Goal: Task Accomplishment & Management: Manage account settings

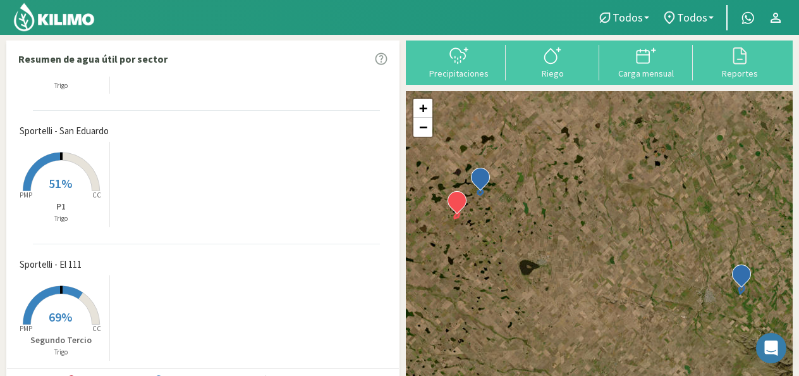
scroll to position [94, 0]
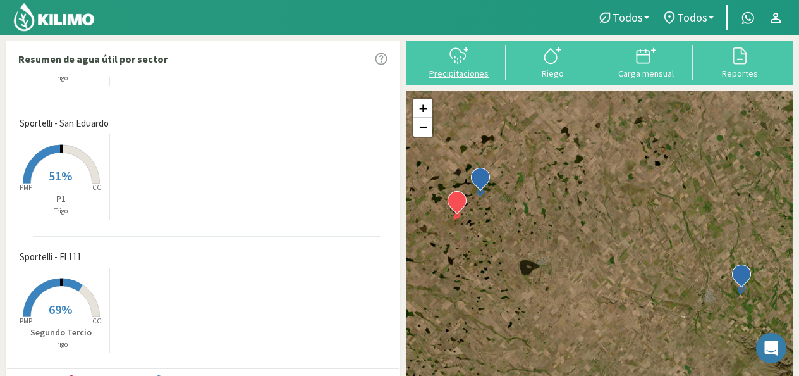
click at [435, 58] on div at bounding box center [459, 56] width 86 height 20
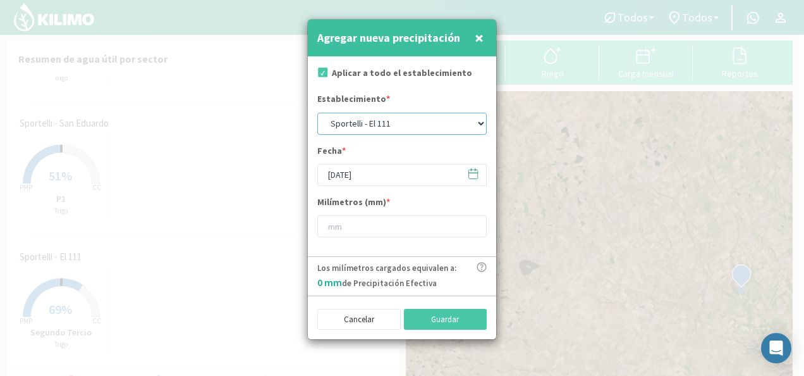
click at [482, 124] on select "Sportelli - El 111 Sportelli - Los Aromitos Sportelli - San Eduardo" at bounding box center [401, 124] width 169 height 22
click at [466, 123] on select "Sportelli - El 111 Sportelli - Los Aromitos Sportelli - San Eduardo" at bounding box center [401, 124] width 169 height 22
click at [475, 221] on input "1" at bounding box center [401, 226] width 169 height 22
click at [475, 221] on input "2" at bounding box center [401, 226] width 169 height 22
click at [475, 221] on input "3" at bounding box center [401, 226] width 169 height 22
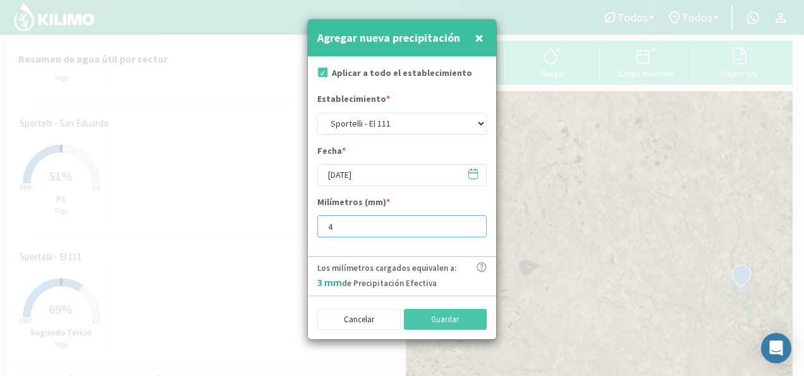
click at [475, 221] on input "4" at bounding box center [401, 226] width 169 height 22
type input "5"
click at [475, 221] on input "5" at bounding box center [401, 226] width 169 height 22
click at [456, 322] on button "Guardar" at bounding box center [445, 319] width 83 height 21
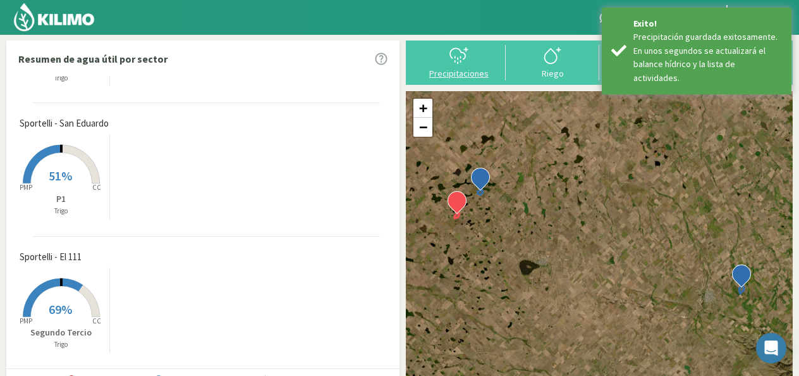
click at [475, 72] on div "Precipitaciones" at bounding box center [459, 73] width 86 height 9
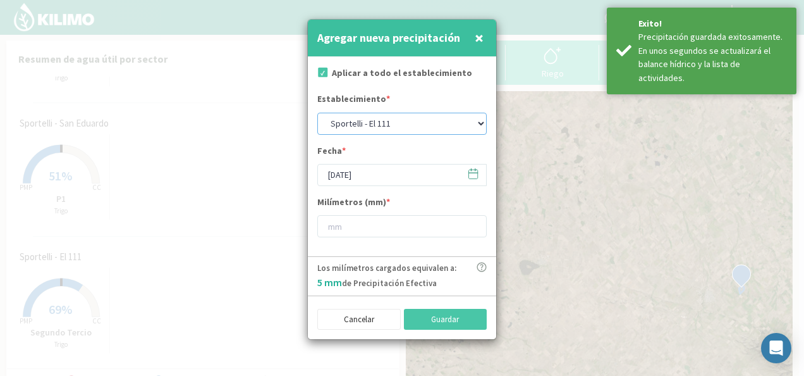
click at [478, 123] on select "[PERSON_NAME] - El 111 [PERSON_NAME] - Los Aromitos [PERSON_NAME] - [GEOGRAPHIC…" at bounding box center [401, 124] width 169 height 22
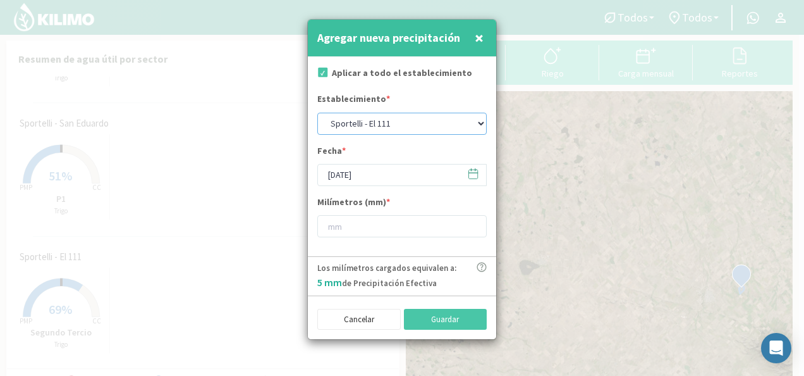
select select "2: Object"
click at [317, 113] on select "[PERSON_NAME] - El 111 [PERSON_NAME] - Los Aromitos [PERSON_NAME] - [GEOGRAPHIC…" at bounding box center [401, 124] width 169 height 22
click at [472, 224] on input "1" at bounding box center [401, 226] width 169 height 22
click at [472, 224] on input "2" at bounding box center [401, 226] width 169 height 22
type input "3"
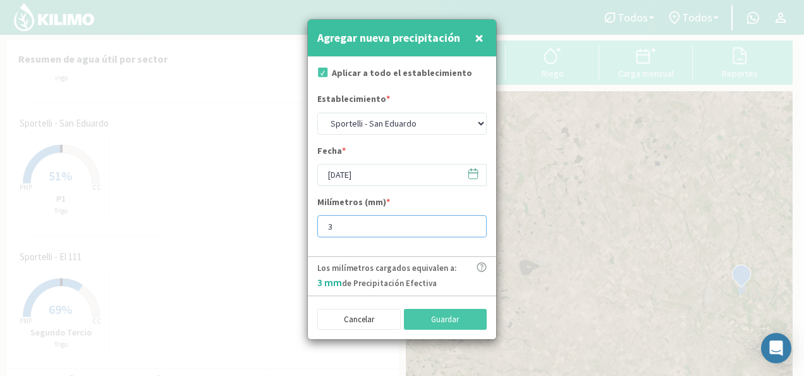
click at [472, 224] on input "3" at bounding box center [401, 226] width 169 height 22
click at [437, 319] on button "Guardar" at bounding box center [445, 319] width 83 height 21
select select "0: Object"
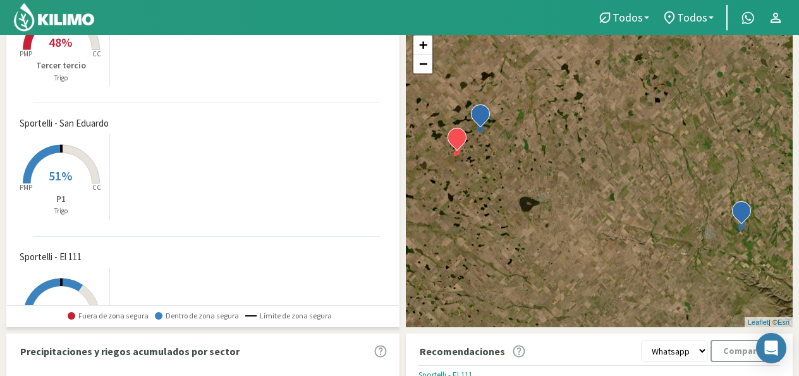
scroll to position [0, 0]
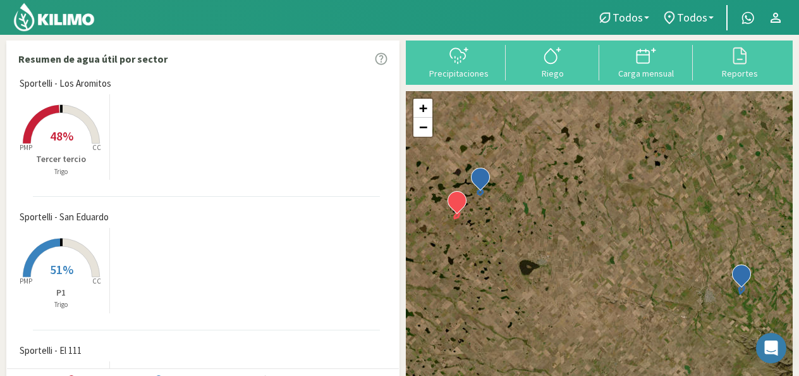
click at [83, 154] on p "Tercer tercio" at bounding box center [61, 158] width 96 height 13
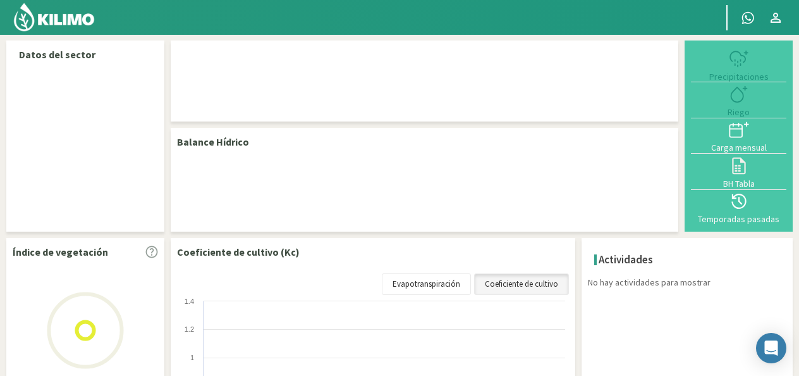
select select "1: Object"
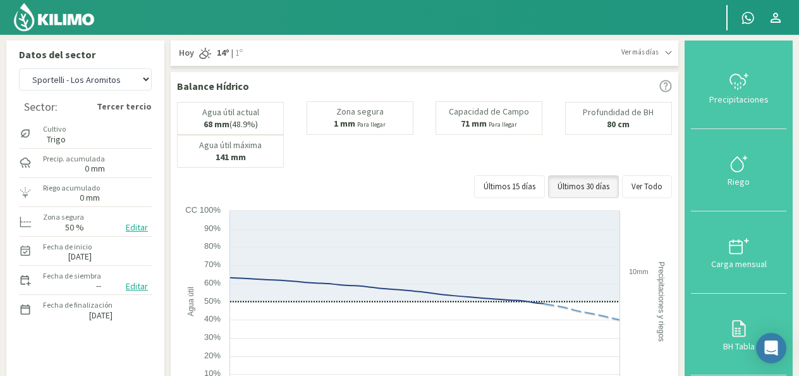
click at [99, 283] on div "Fecha de siembra --" at bounding box center [72, 279] width 61 height 27
click at [74, 274] on label "Fecha de siembra" at bounding box center [72, 275] width 58 height 11
click at [133, 286] on button "Editar" at bounding box center [137, 286] width 30 height 15
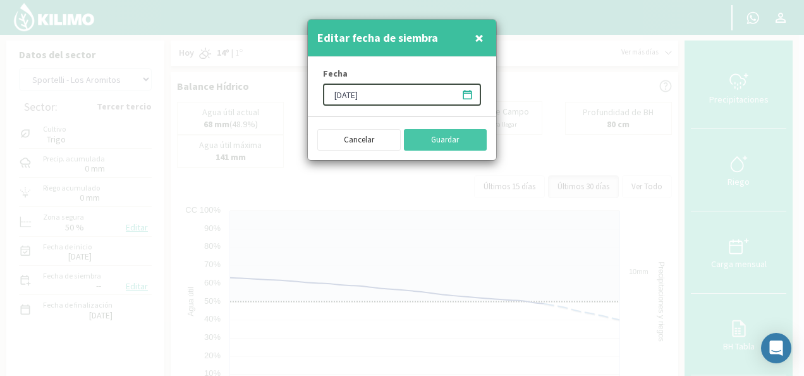
click at [354, 92] on input "[DATE]" at bounding box center [402, 94] width 158 height 22
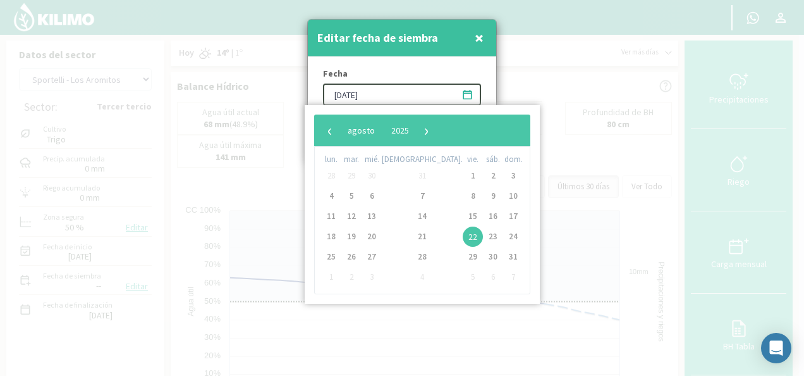
click at [353, 95] on input "28/06/2025" at bounding box center [402, 94] width 158 height 22
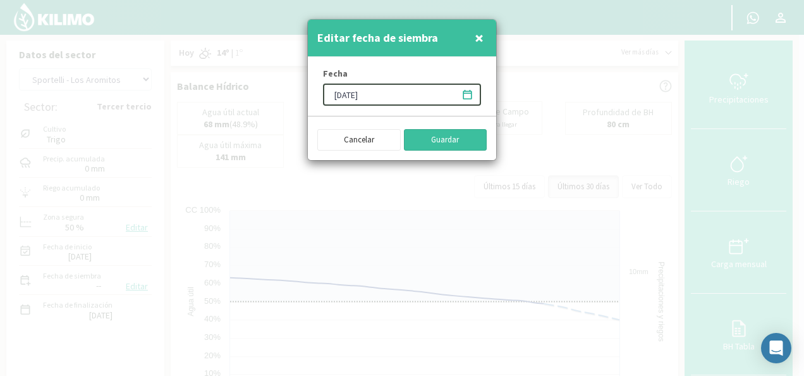
type input "[DATE]"
click at [419, 137] on button "Guardar" at bounding box center [445, 139] width 83 height 21
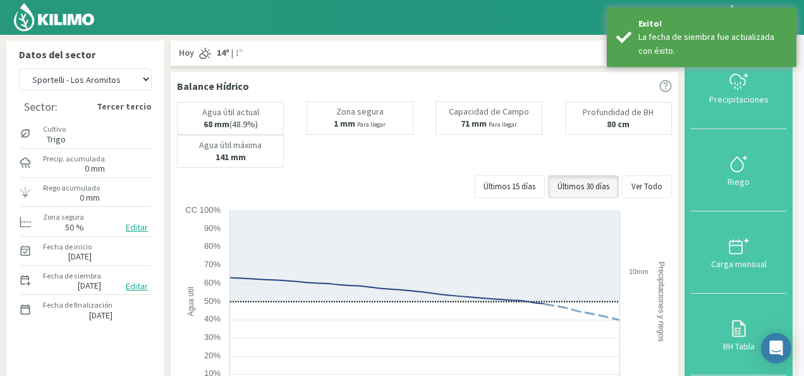
click at [419, 137] on div "Editar fecha de siembra × Fecha 28/05/2025 Cancelar Guardar" at bounding box center [402, 188] width 804 height 376
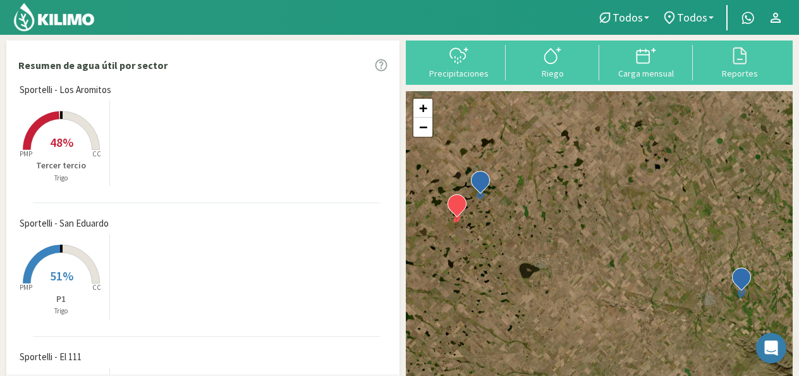
click at [77, 262] on rect at bounding box center [61, 284] width 101 height 101
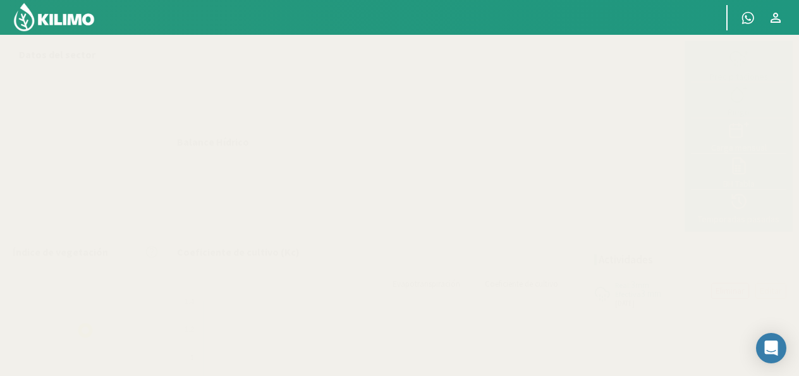
select select "2: Object"
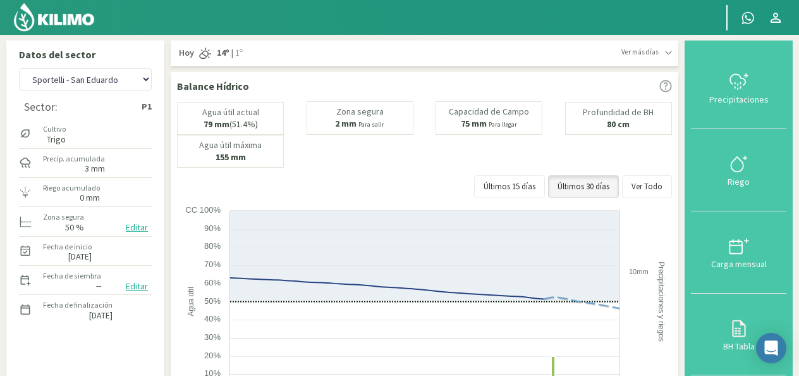
click at [139, 284] on button "Editar" at bounding box center [137, 286] width 30 height 15
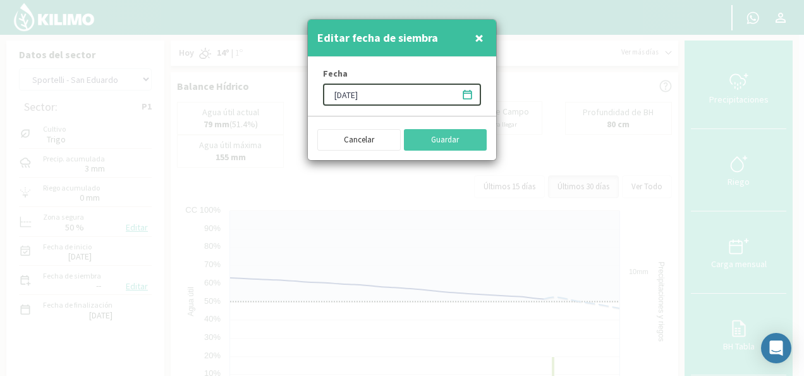
click at [356, 94] on input "[DATE]" at bounding box center [402, 94] width 158 height 22
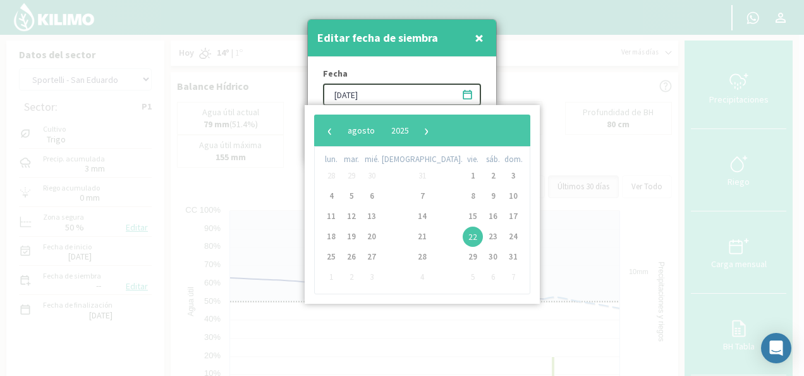
type input "[DATE]"
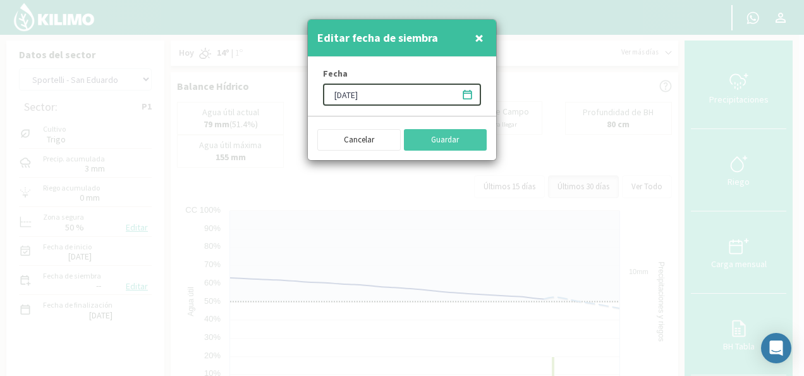
click at [462, 65] on div "Fecha 01/06/2025" at bounding box center [402, 86] width 188 height 59
click at [463, 138] on button "Guardar" at bounding box center [445, 139] width 83 height 21
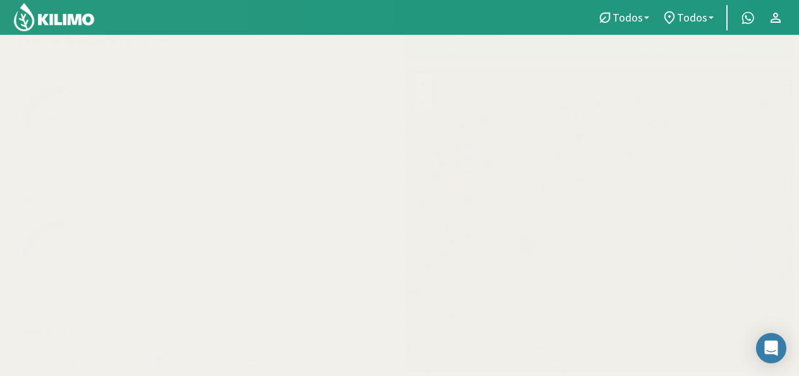
scroll to position [101, 0]
click at [40, 263] on div "Created with Highcharts 9.2.2 PMP CC 69% Segundo Tercio Trigo" at bounding box center [206, 309] width 386 height 92
click at [41, 258] on span "Sportelli - El 111" at bounding box center [51, 255] width 62 height 15
click at [82, 272] on rect at bounding box center [61, 316] width 101 height 101
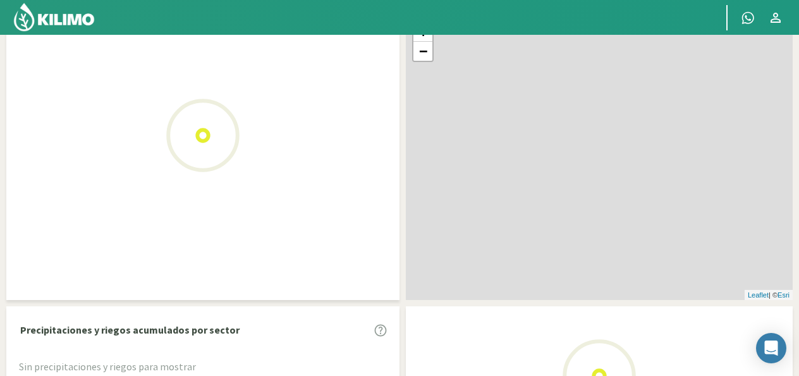
scroll to position [130, 0]
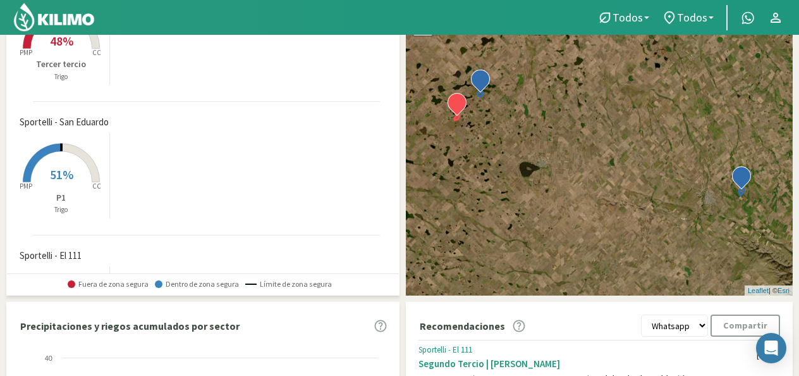
click at [82, 64] on p "Tercer tercio" at bounding box center [61, 64] width 96 height 13
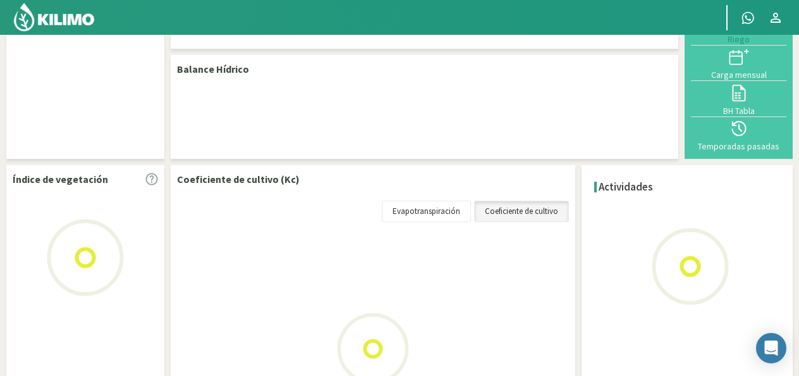
scroll to position [101, 0]
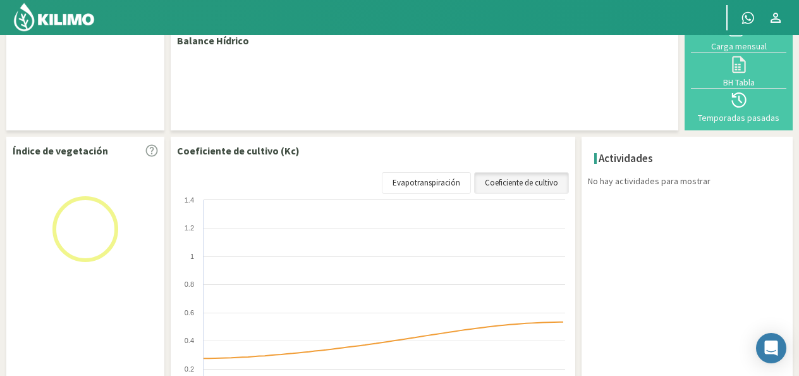
select select "1: Object"
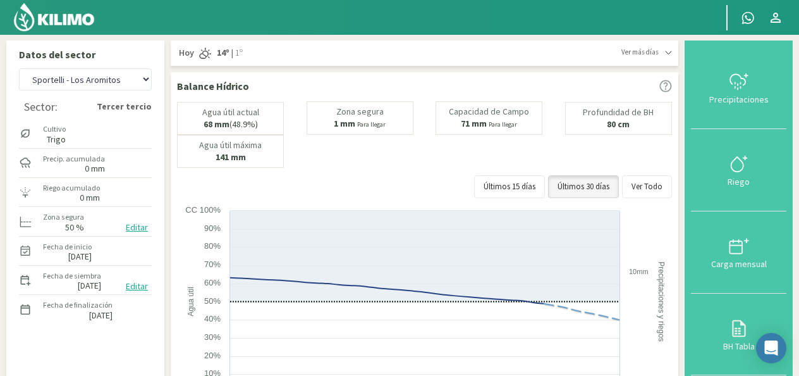
scroll to position [25, 0]
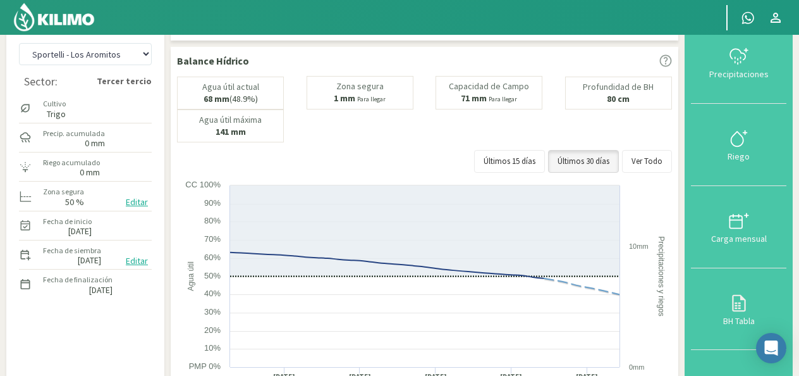
click at [123, 141] on div "Precip. acumulada 0 mm" at bounding box center [85, 137] width 133 height 27
click at [771, 64] on div at bounding box center [739, 56] width 88 height 20
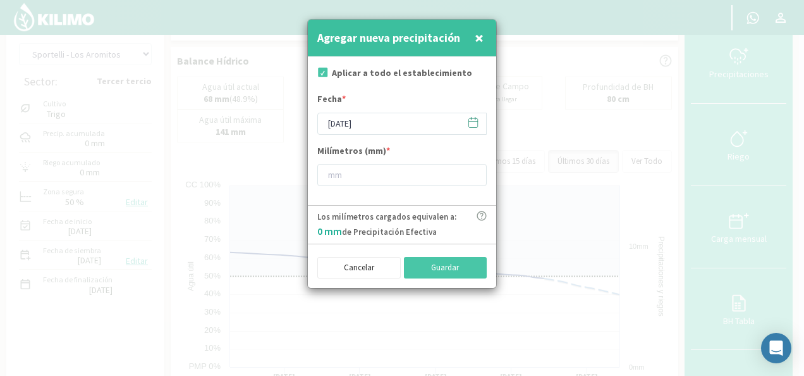
click at [479, 46] on span "×" at bounding box center [479, 37] width 9 height 21
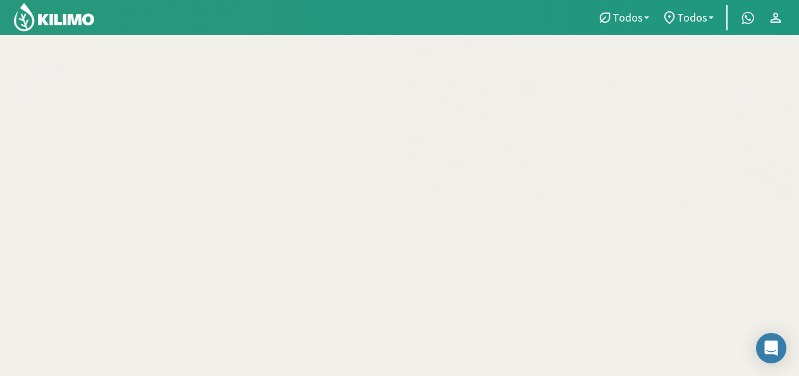
scroll to position [177, 0]
click at [9, 176] on div "Sportelli - Los Aromitos Created with Highcharts 9.2.2 PMP CC 48% Tercer tercio…" at bounding box center [203, 62] width 392 height 313
click at [238, 79] on div "Created with Highcharts 9.2.2 PMP CC 51% P1 Trigo" at bounding box center [206, 100] width 386 height 92
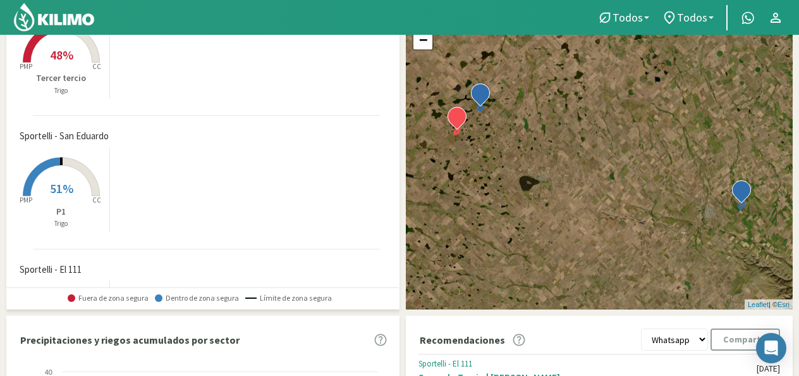
scroll to position [0, 0]
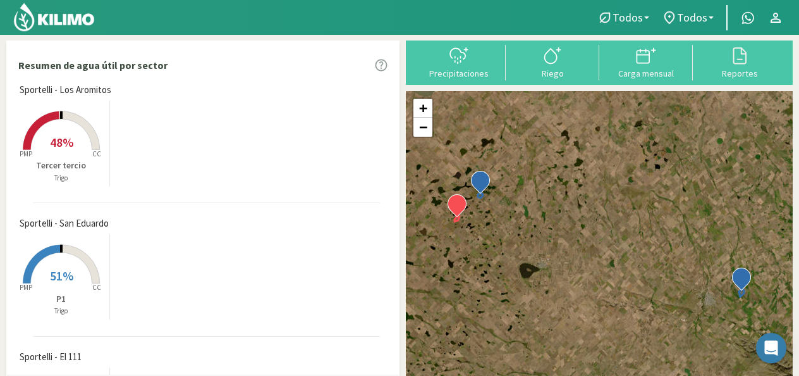
click at [42, 111] on rect at bounding box center [61, 151] width 101 height 101
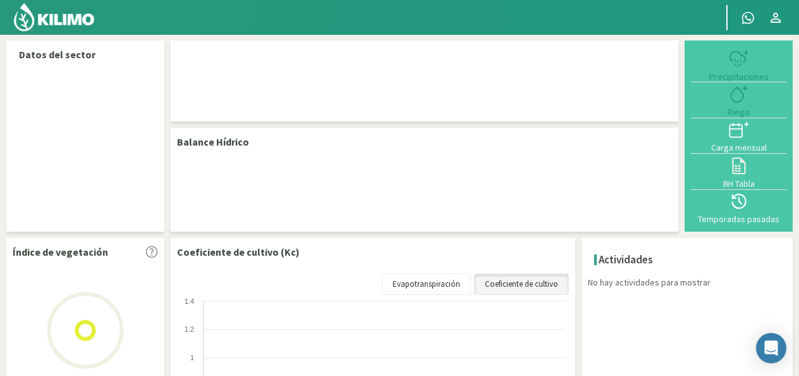
select select "1: Object"
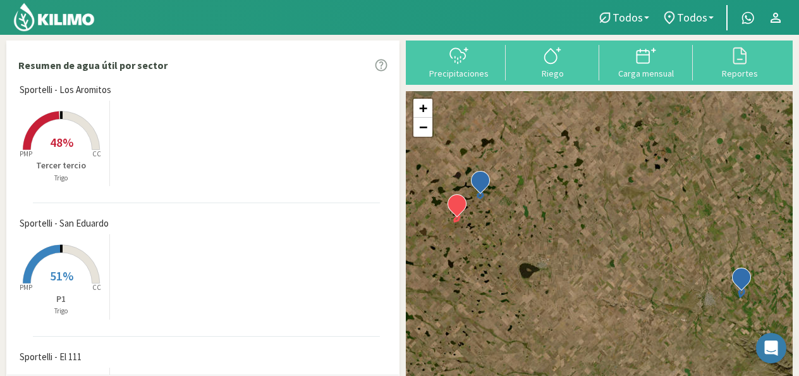
click at [31, 171] on p "Tercer tercio" at bounding box center [61, 165] width 96 height 13
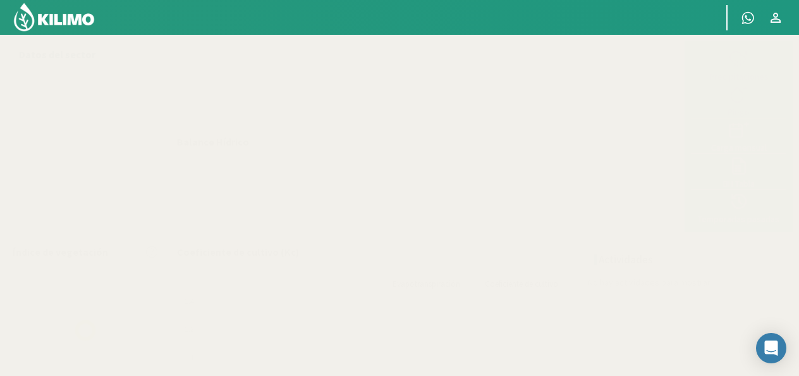
select select "1: Object"
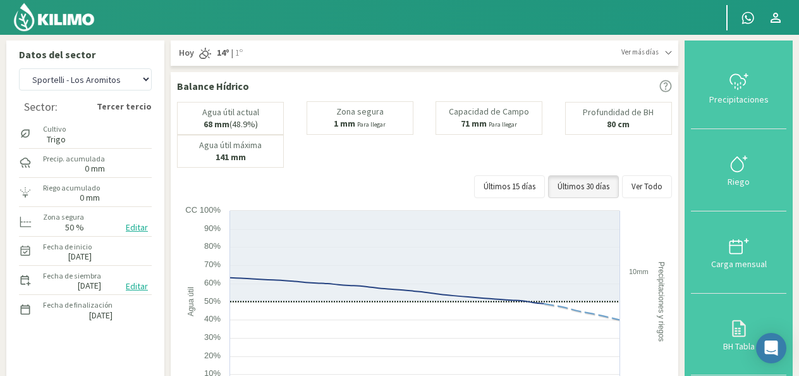
click at [732, 88] on icon at bounding box center [739, 81] width 20 height 20
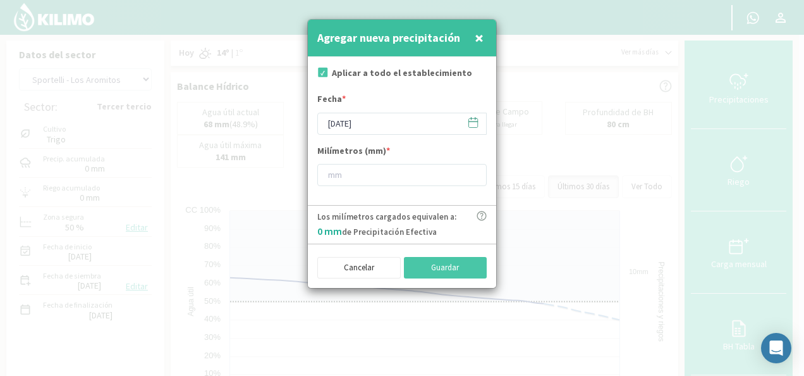
click at [479, 37] on span "×" at bounding box center [479, 37] width 9 height 21
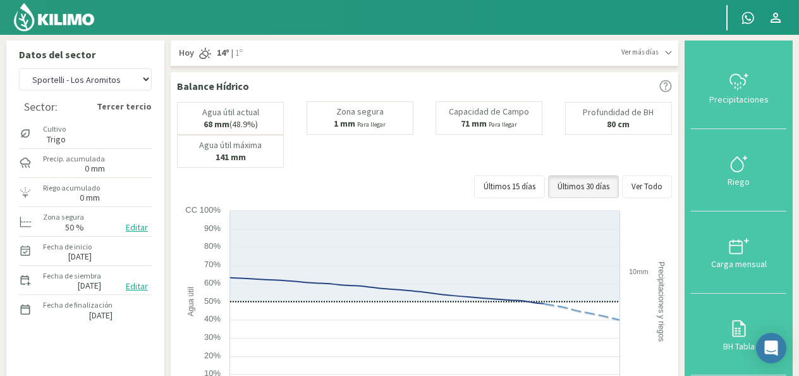
click at [135, 158] on div "Precip. acumulada 0 mm" at bounding box center [85, 162] width 133 height 27
click at [120, 169] on div "Precip. acumulada 0 mm" at bounding box center [85, 162] width 133 height 27
drag, startPoint x: 732, startPoint y: 94, endPoint x: 730, endPoint y: 100, distance: 6.8
click at [732, 95] on div "Precipitaciones" at bounding box center [739, 99] width 88 height 9
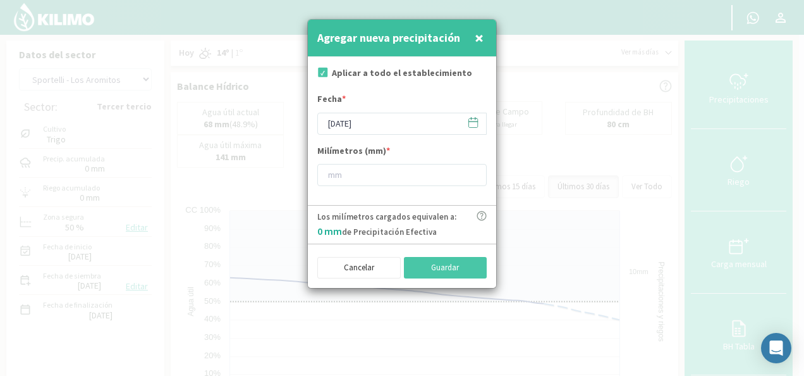
click at [475, 126] on icon at bounding box center [473, 122] width 9 height 9
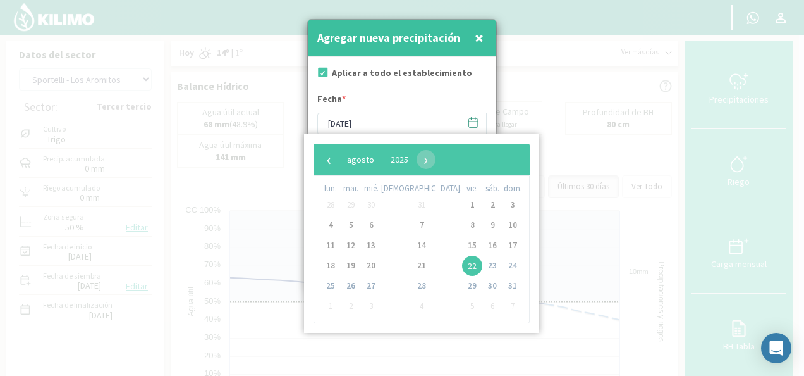
click at [335, 169] on div "‹ ​ agosto ​ 2025 ​ ›" at bounding box center [422, 160] width 216 height 32
click at [327, 162] on span "‹" at bounding box center [329, 159] width 19 height 19
click at [426, 161] on span "›" at bounding box center [416, 159] width 19 height 19
click at [503, 250] on span "20" at bounding box center [513, 245] width 20 height 20
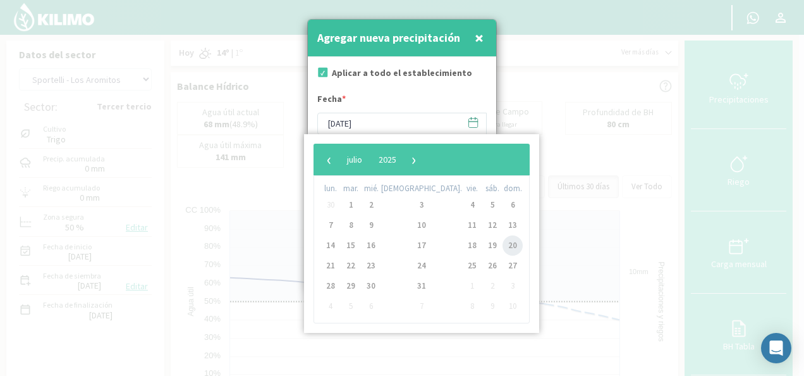
type input "[DATE]"
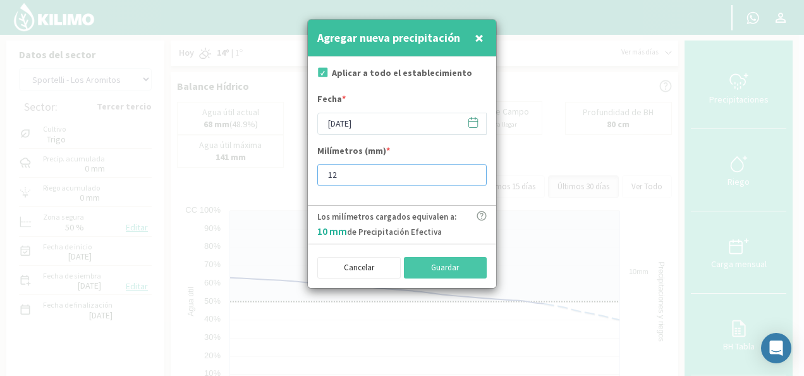
click at [474, 174] on input "12" at bounding box center [401, 175] width 169 height 22
click at [474, 174] on input "13" at bounding box center [401, 175] width 169 height 22
click at [474, 174] on input "14" at bounding box center [401, 175] width 169 height 22
click at [474, 174] on input "15" at bounding box center [401, 175] width 169 height 22
click at [474, 174] on input "16" at bounding box center [401, 175] width 169 height 22
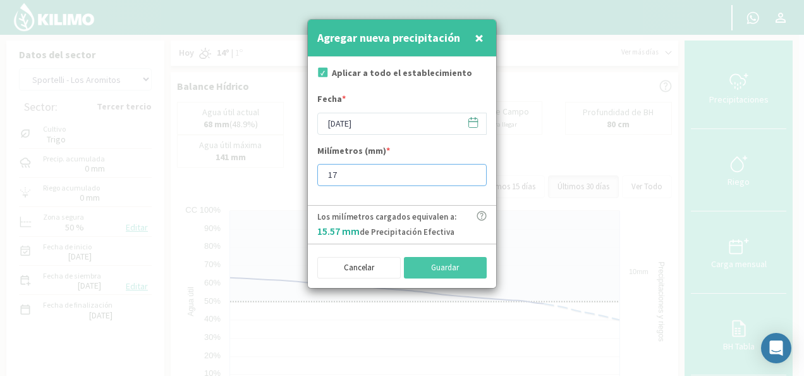
click at [474, 174] on input "17" at bounding box center [401, 175] width 169 height 22
click at [474, 174] on input "18" at bounding box center [401, 175] width 169 height 22
click at [472, 179] on input "17" at bounding box center [401, 175] width 169 height 22
type input "18"
click at [470, 173] on input "18" at bounding box center [401, 175] width 169 height 22
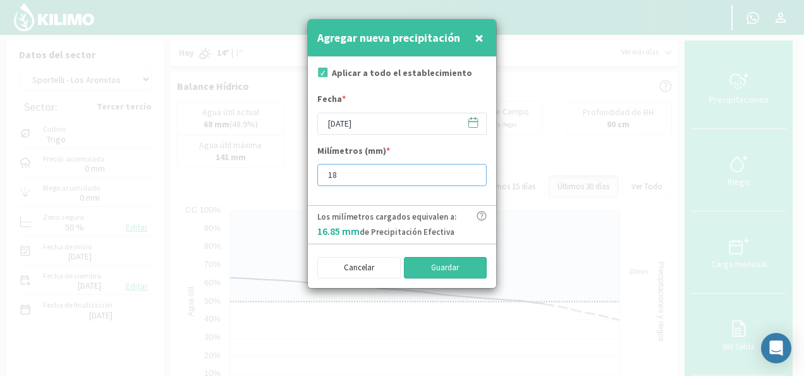
drag, startPoint x: 461, startPoint y: 264, endPoint x: 459, endPoint y: 271, distance: 6.6
click at [458, 269] on button "Guardar" at bounding box center [445, 267] width 83 height 21
type input "[DATE]"
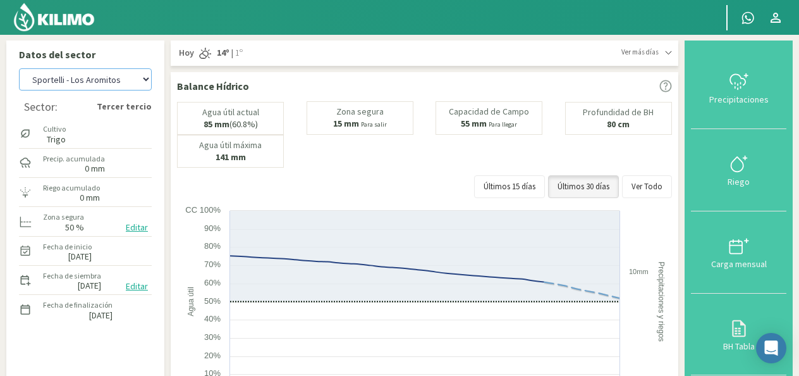
click at [151, 76] on select "[PERSON_NAME] - El 111 [PERSON_NAME] - Los Aromitos [PERSON_NAME] - [GEOGRAPHIC…" at bounding box center [85, 79] width 133 height 22
click at [19, 68] on select "[PERSON_NAME] - El 111 [PERSON_NAME] - Los Aromitos [PERSON_NAME] - [GEOGRAPHIC…" at bounding box center [85, 79] width 133 height 22
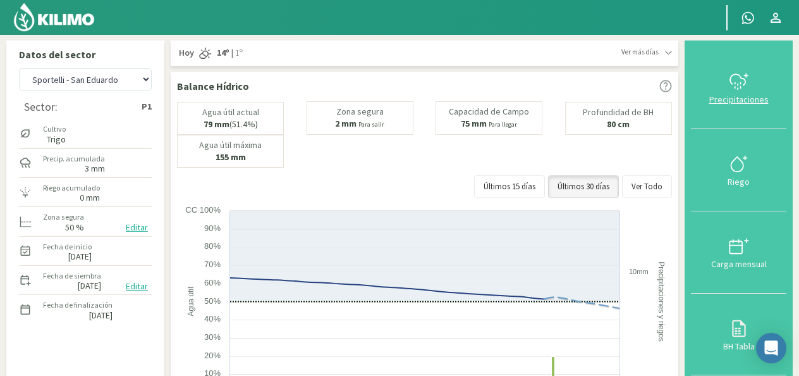
click at [743, 101] on div "Precipitaciones" at bounding box center [739, 99] width 88 height 9
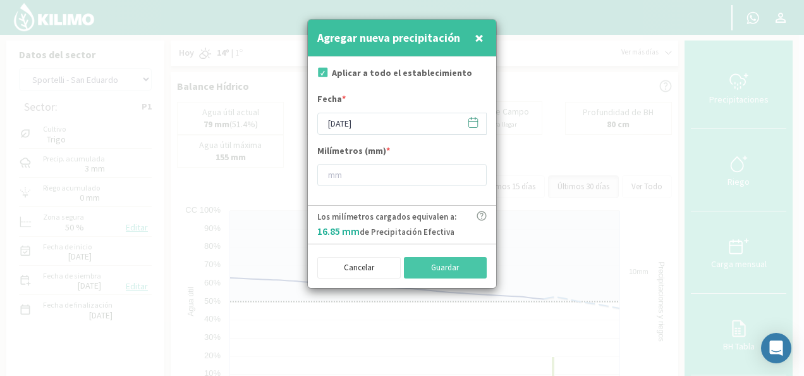
click at [479, 46] on span "×" at bounding box center [479, 37] width 9 height 21
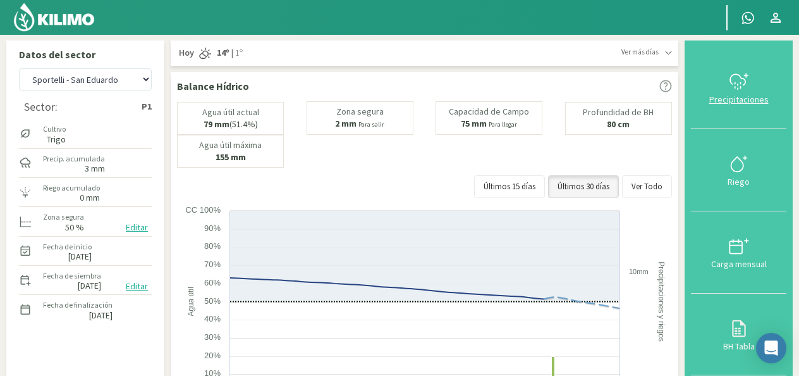
click at [735, 81] on icon at bounding box center [739, 81] width 20 height 20
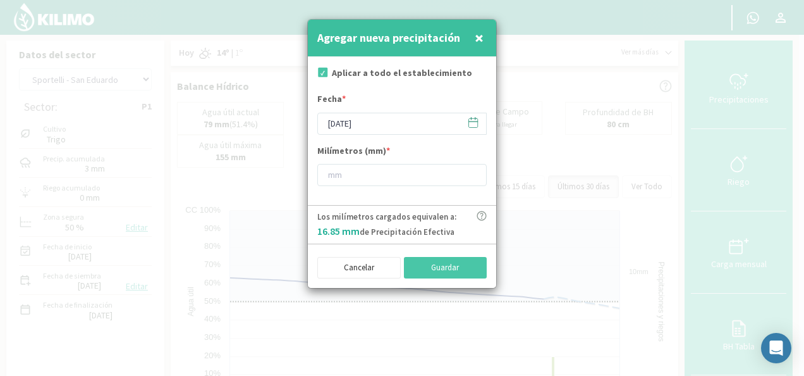
click at [741, 68] on div at bounding box center [402, 188] width 804 height 376
click at [478, 40] on span "×" at bounding box center [479, 37] width 9 height 21
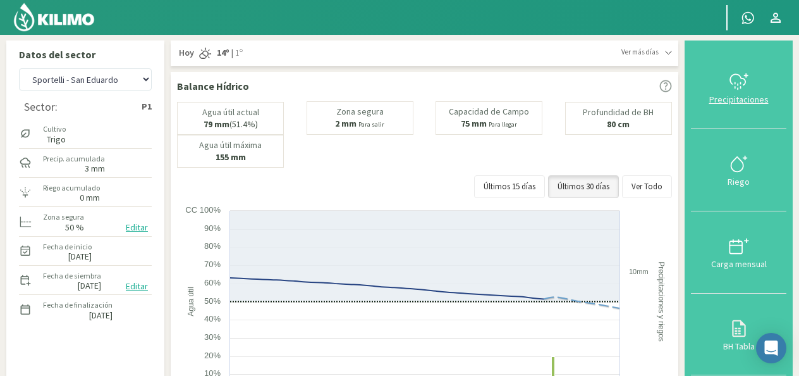
click at [713, 111] on button "Precipitaciones" at bounding box center [738, 88] width 95 height 82
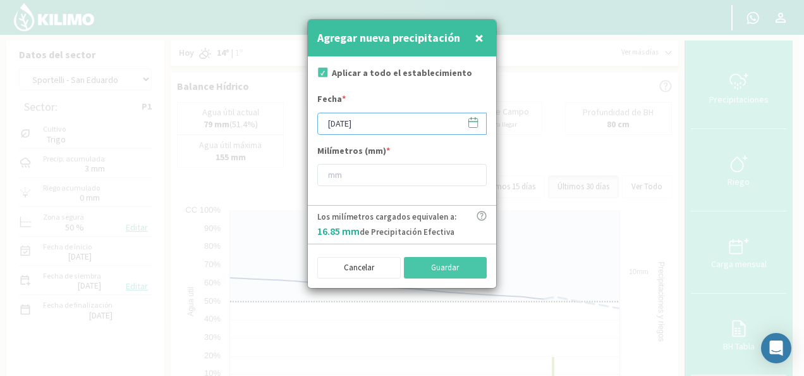
click at [480, 122] on input "[DATE]" at bounding box center [401, 124] width 169 height 22
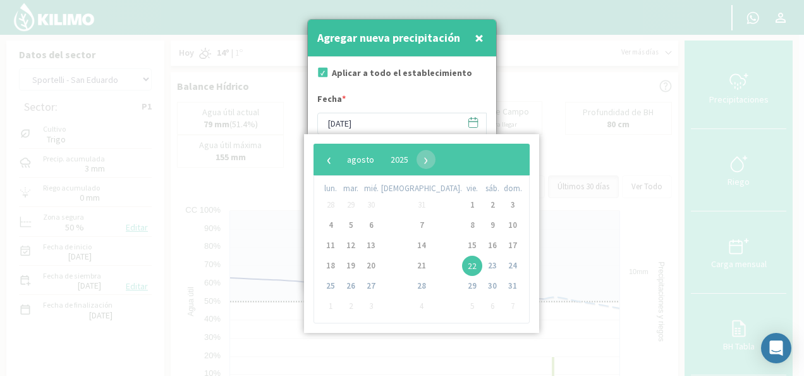
click at [484, 70] on div "Aplicar a todo el establecimiento" at bounding box center [401, 74] width 169 height 16
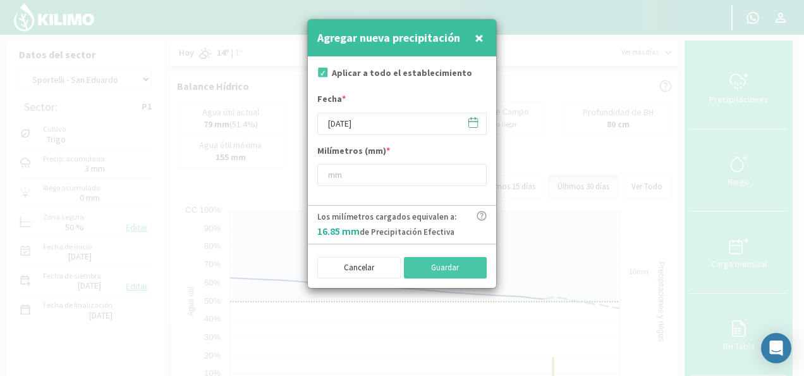
click at [480, 42] on span "×" at bounding box center [479, 37] width 9 height 21
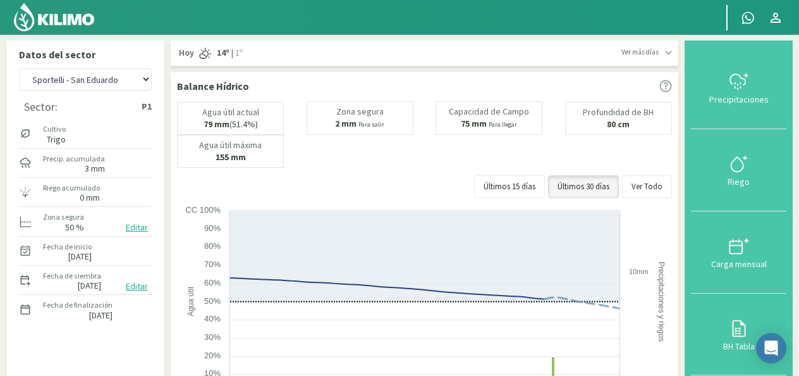
drag, startPoint x: 106, startPoint y: 169, endPoint x: 73, endPoint y: 126, distance: 54.1
click at [72, 127] on div "Cultivo Trigo" at bounding box center [85, 132] width 133 height 27
click at [147, 84] on select "[PERSON_NAME] - El 111 [PERSON_NAME] - Los Aromitos [PERSON_NAME] - [GEOGRAPHIC…" at bounding box center [85, 79] width 133 height 22
click at [19, 68] on select "[PERSON_NAME] - El 111 [PERSON_NAME] - Los Aromitos [PERSON_NAME] - [GEOGRAPHIC…" at bounding box center [85, 79] width 133 height 22
select select "7: Object"
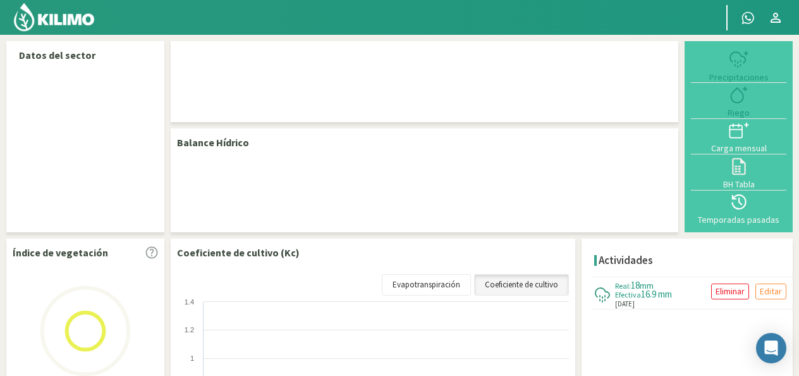
select select "1: Object"
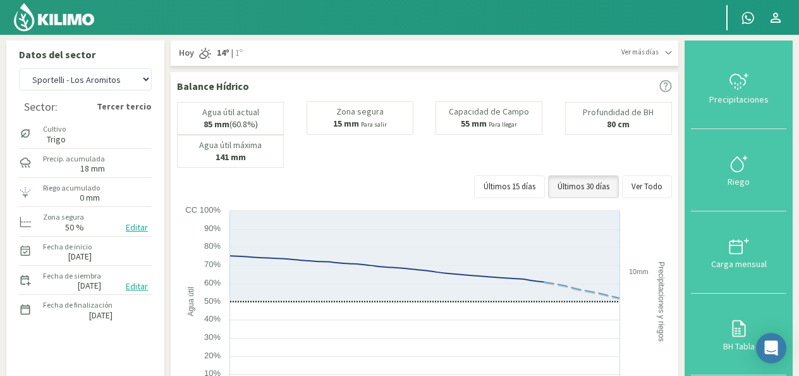
click at [98, 166] on label "18 mm" at bounding box center [92, 168] width 25 height 8
click at [719, 68] on button "Precipitaciones" at bounding box center [738, 88] width 95 height 82
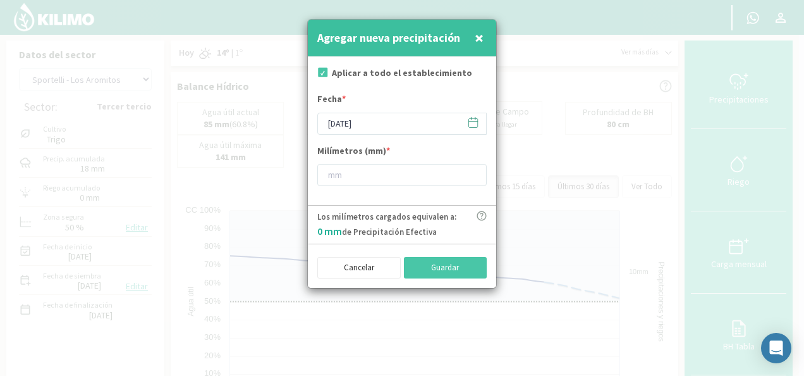
click at [472, 39] on button "×" at bounding box center [479, 37] width 15 height 25
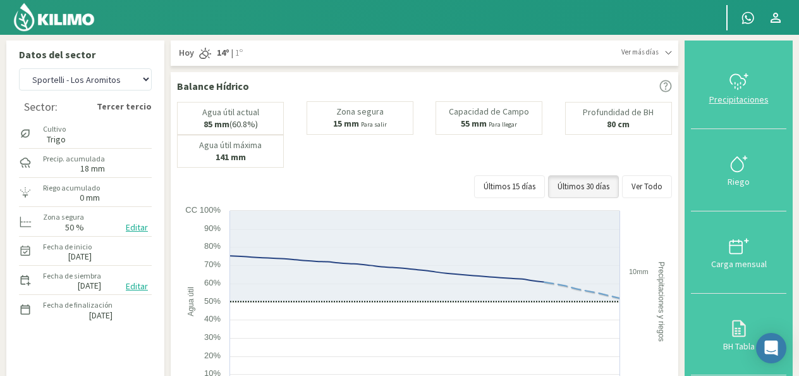
click at [737, 104] on div "Precipitaciones" at bounding box center [739, 99] width 88 height 9
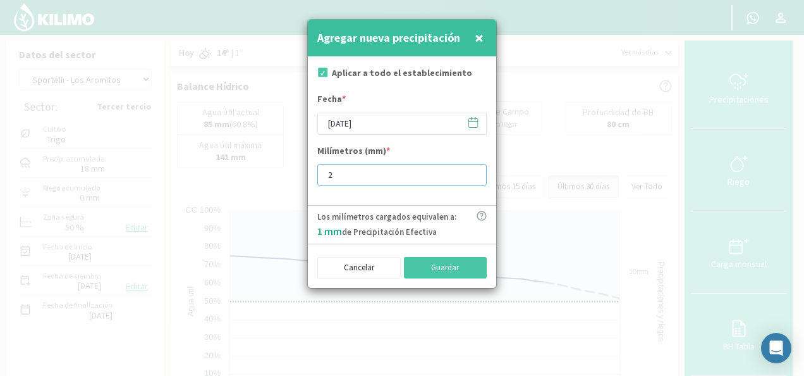
click at [475, 169] on input "2" at bounding box center [401, 175] width 169 height 22
type input "3"
click at [475, 169] on input "3" at bounding box center [401, 175] width 169 height 22
click at [453, 267] on button "Guardar" at bounding box center [445, 267] width 83 height 21
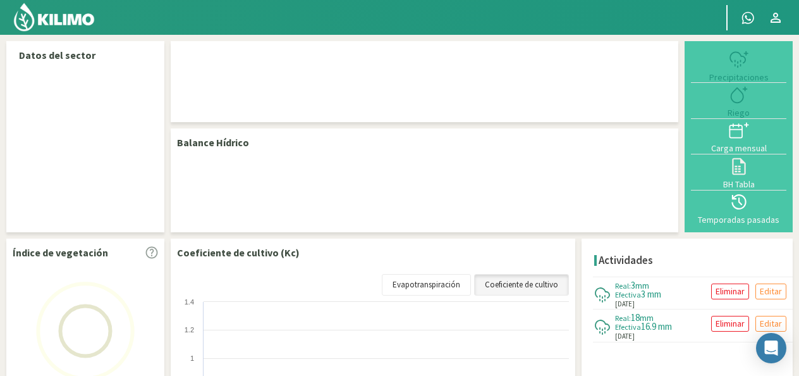
select select "1: Object"
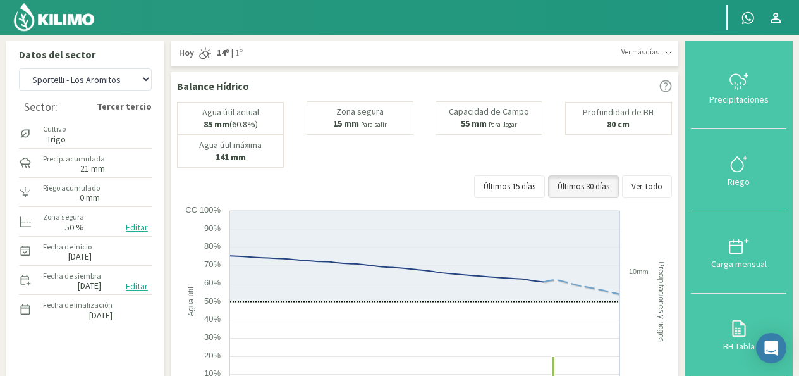
click at [328, 63] on div "Ver más [PERSON_NAME] 14º | 1º Hoy 14º | 1º Sábado 13º | 2º [PERSON_NAME] 20º |…" at bounding box center [425, 52] width 508 height 25
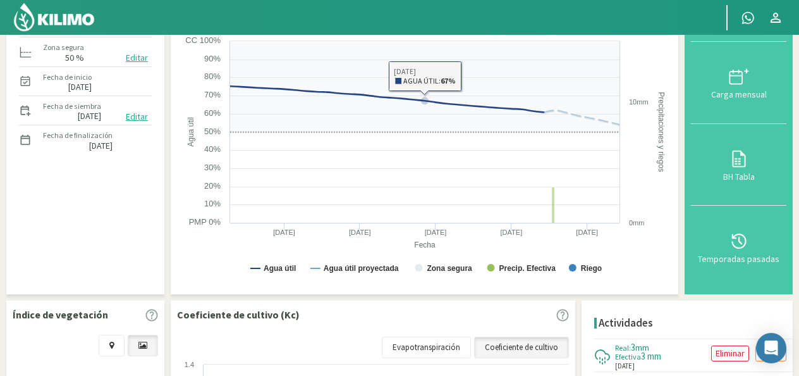
scroll to position [190, 0]
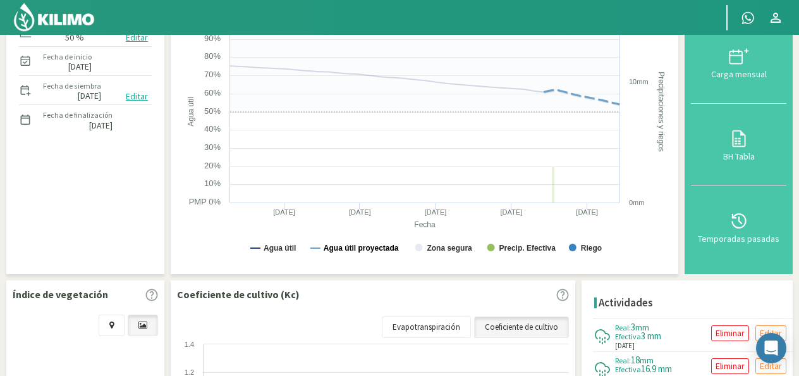
click at [354, 247] on text "Agua útil proyectada" at bounding box center [361, 247] width 75 height 9
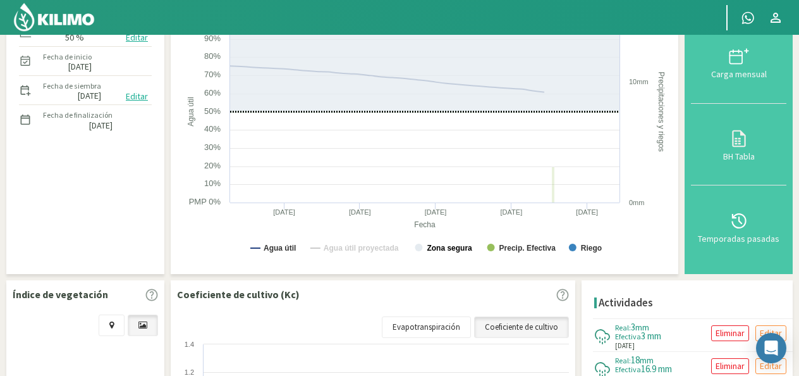
click at [431, 249] on text "Zona segura" at bounding box center [450, 247] width 46 height 9
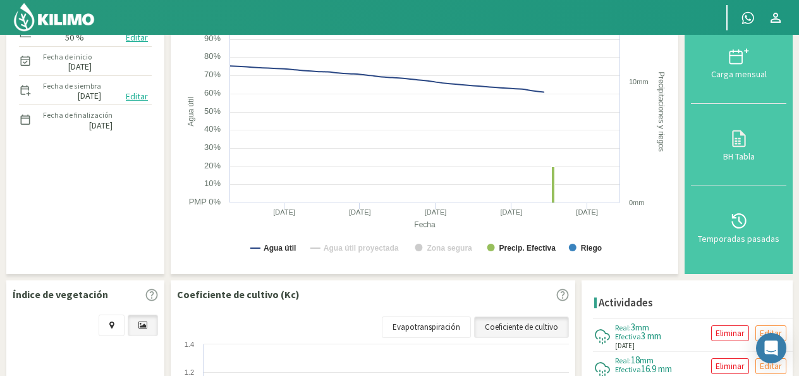
click at [499, 249] on icon "Created with Highcharts 9.2.2 Fecha Agua útil Precipitaciones y riegos Agua úti…" at bounding box center [426, 141] width 498 height 253
click at [578, 247] on rect at bounding box center [426, 141] width 498 height 253
click at [275, 252] on text "Agua útil" at bounding box center [280, 247] width 32 height 9
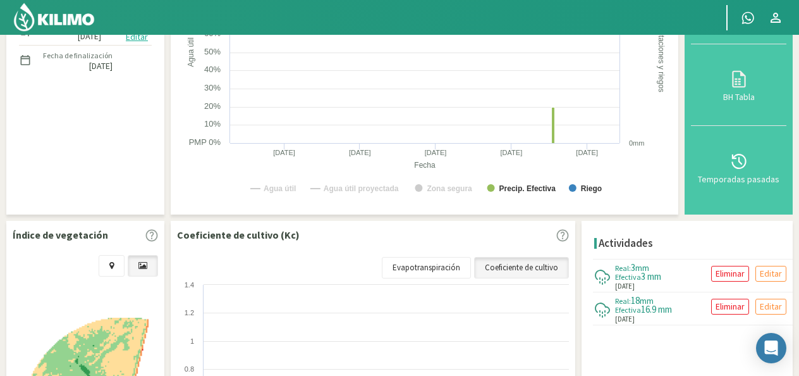
scroll to position [253, 0]
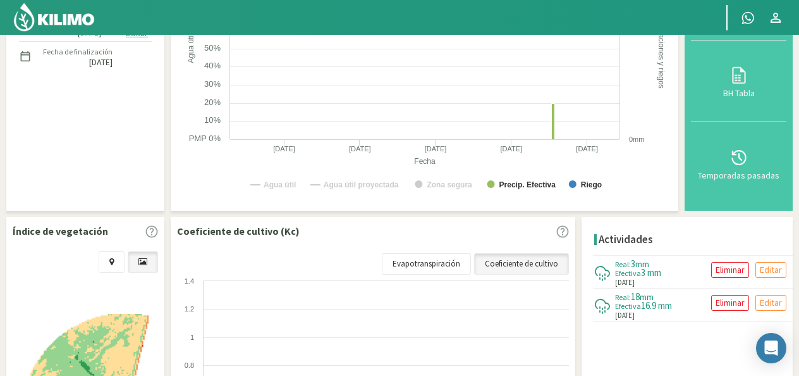
click at [288, 192] on rect at bounding box center [426, 77] width 498 height 253
click at [278, 185] on text "Agua útil" at bounding box center [280, 184] width 32 height 9
click at [339, 185] on text "Agua útil proyectada" at bounding box center [361, 184] width 75 height 9
click at [432, 176] on rect at bounding box center [426, 77] width 498 height 253
click at [438, 186] on text "Zona segura" at bounding box center [450, 184] width 46 height 9
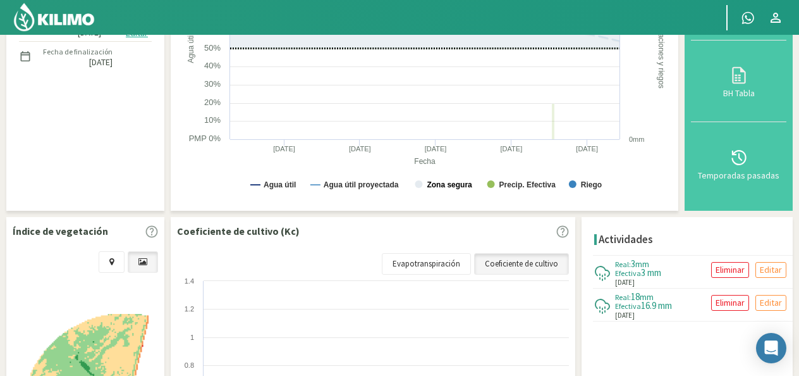
click at [438, 187] on text "Zona segura" at bounding box center [450, 184] width 46 height 9
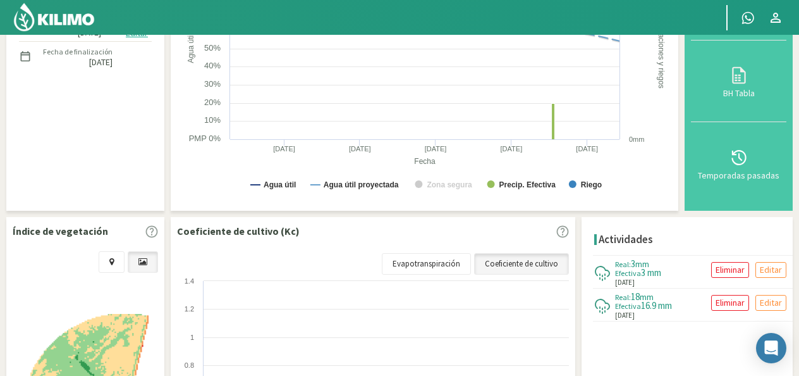
click at [441, 186] on text "Zona segura" at bounding box center [450, 184] width 46 height 9
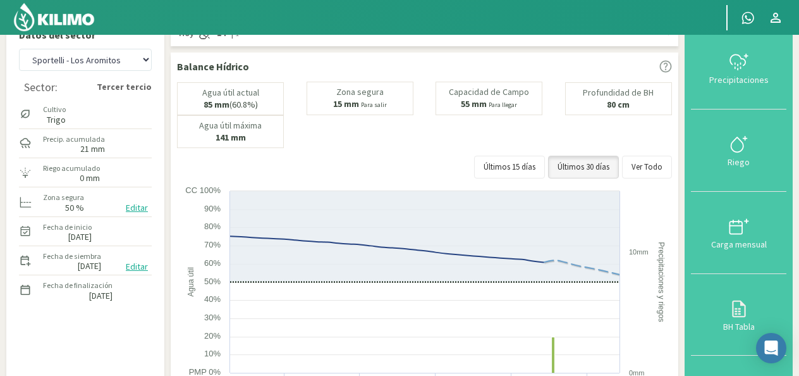
scroll to position [0, 0]
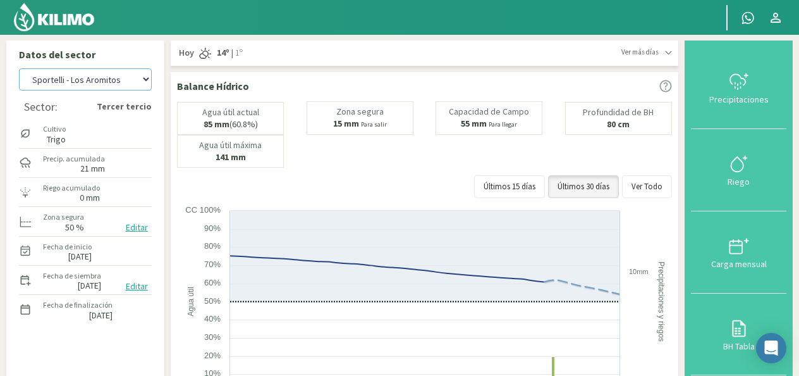
click at [145, 80] on select "[PERSON_NAME] - El 111 [PERSON_NAME] - Los Aromitos [PERSON_NAME] - [GEOGRAPHIC…" at bounding box center [85, 79] width 133 height 22
click at [19, 68] on select "[PERSON_NAME] - El 111 [PERSON_NAME] - Los Aromitos [PERSON_NAME] - [GEOGRAPHIC…" at bounding box center [85, 79] width 133 height 22
select select "5: Object"
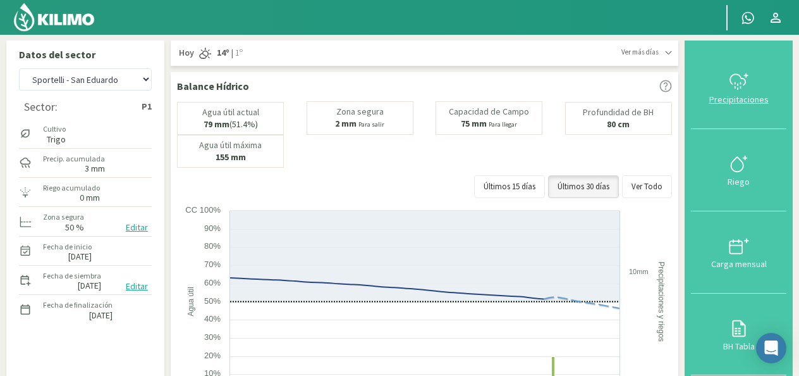
click at [723, 101] on div "Precipitaciones" at bounding box center [739, 99] width 88 height 9
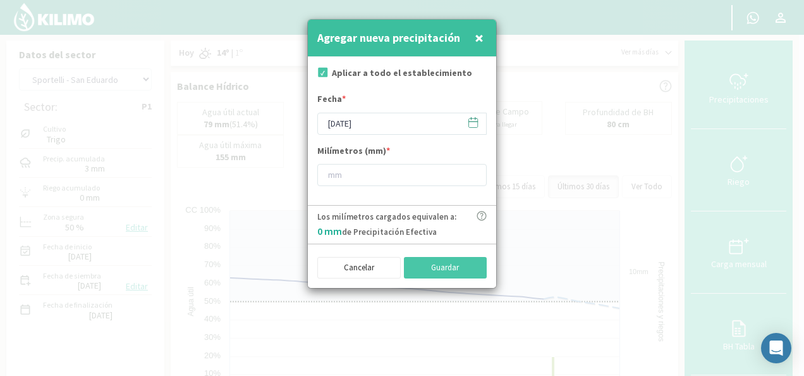
click at [482, 41] on span "×" at bounding box center [479, 37] width 9 height 21
